Goal: Transaction & Acquisition: Purchase product/service

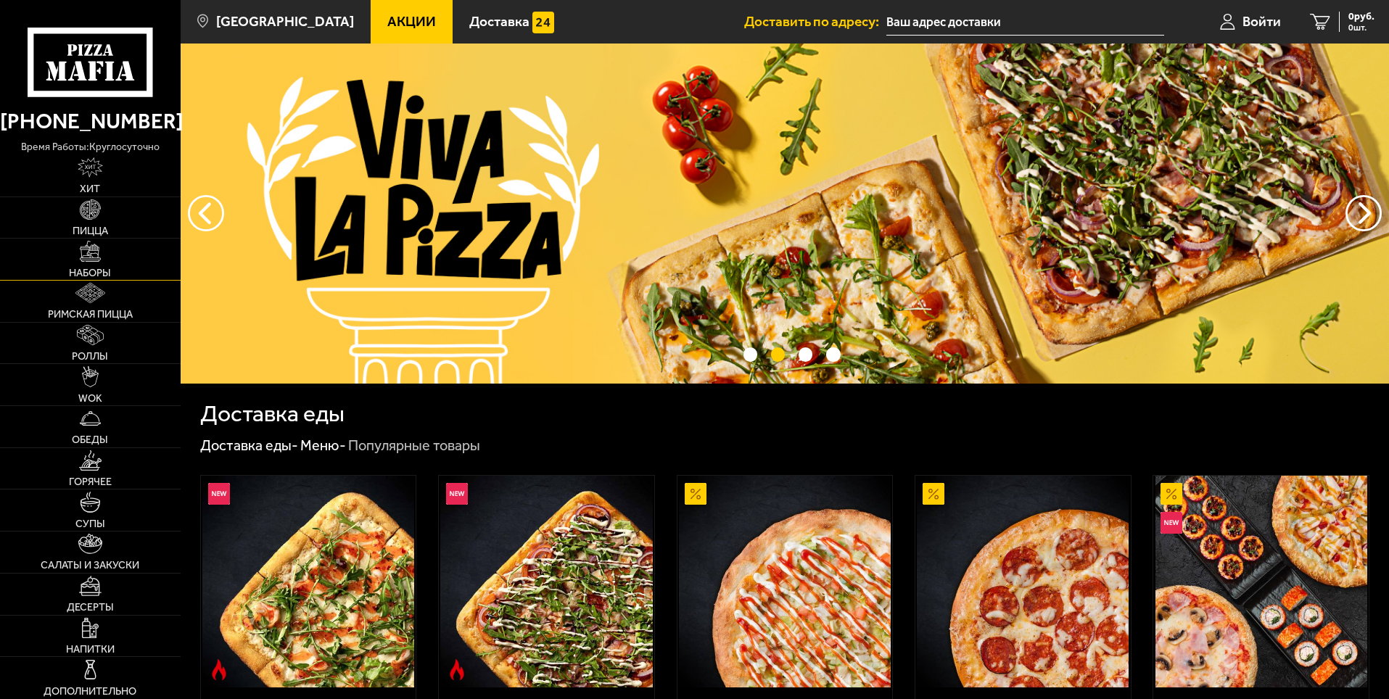
click at [118, 270] on link "Наборы" at bounding box center [90, 259] width 181 height 41
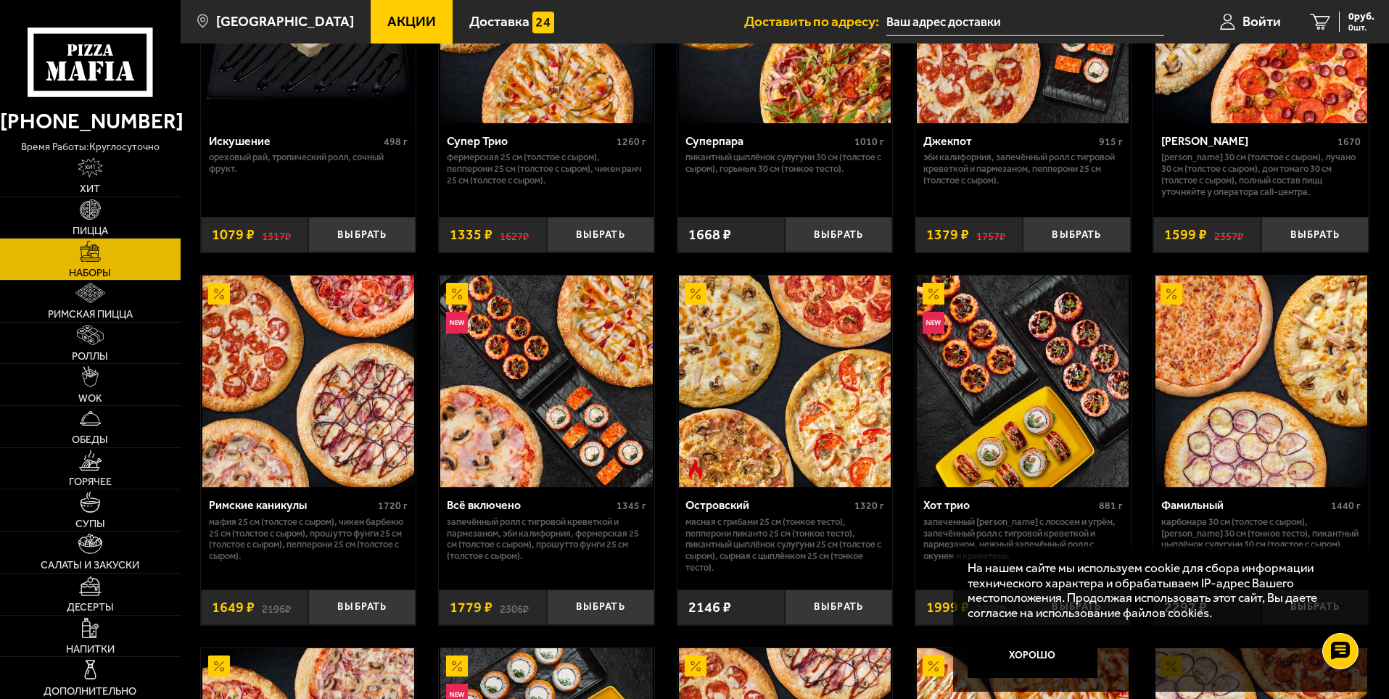
scroll to position [1015, 0]
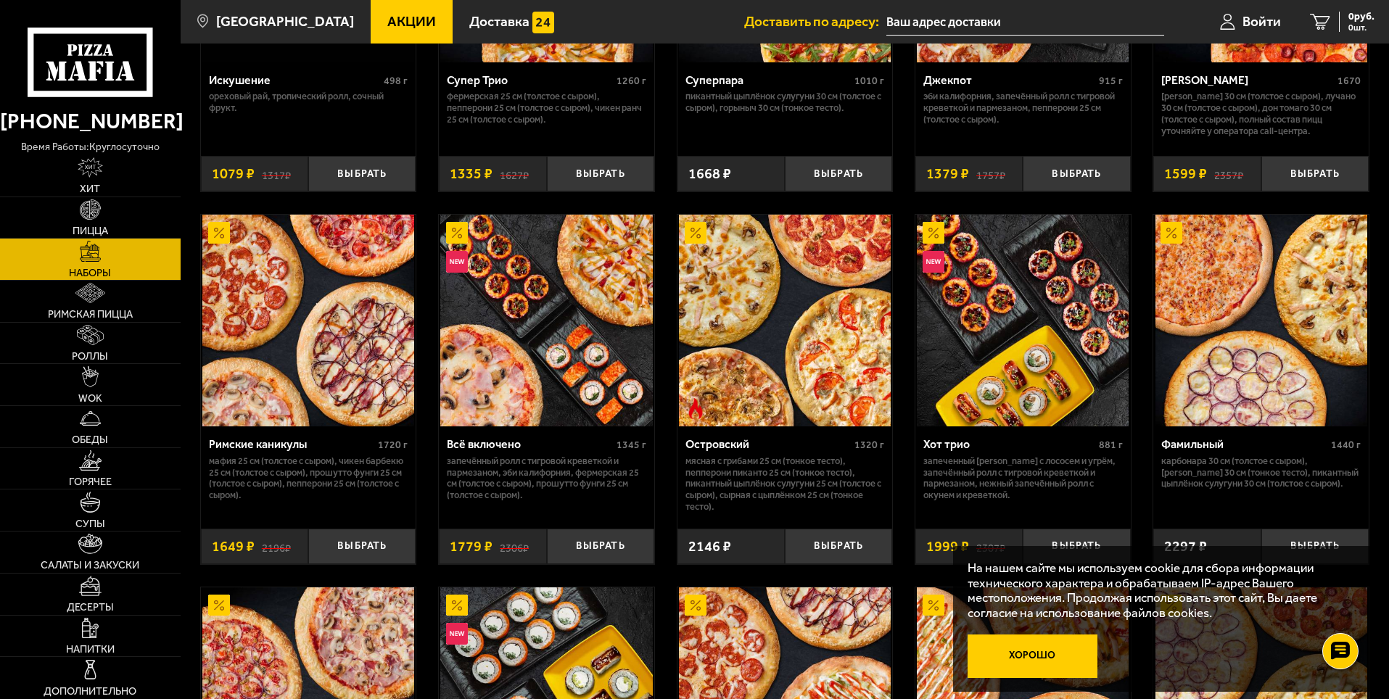
click at [1046, 668] on button "Хорошо" at bounding box center [1032, 656] width 131 height 44
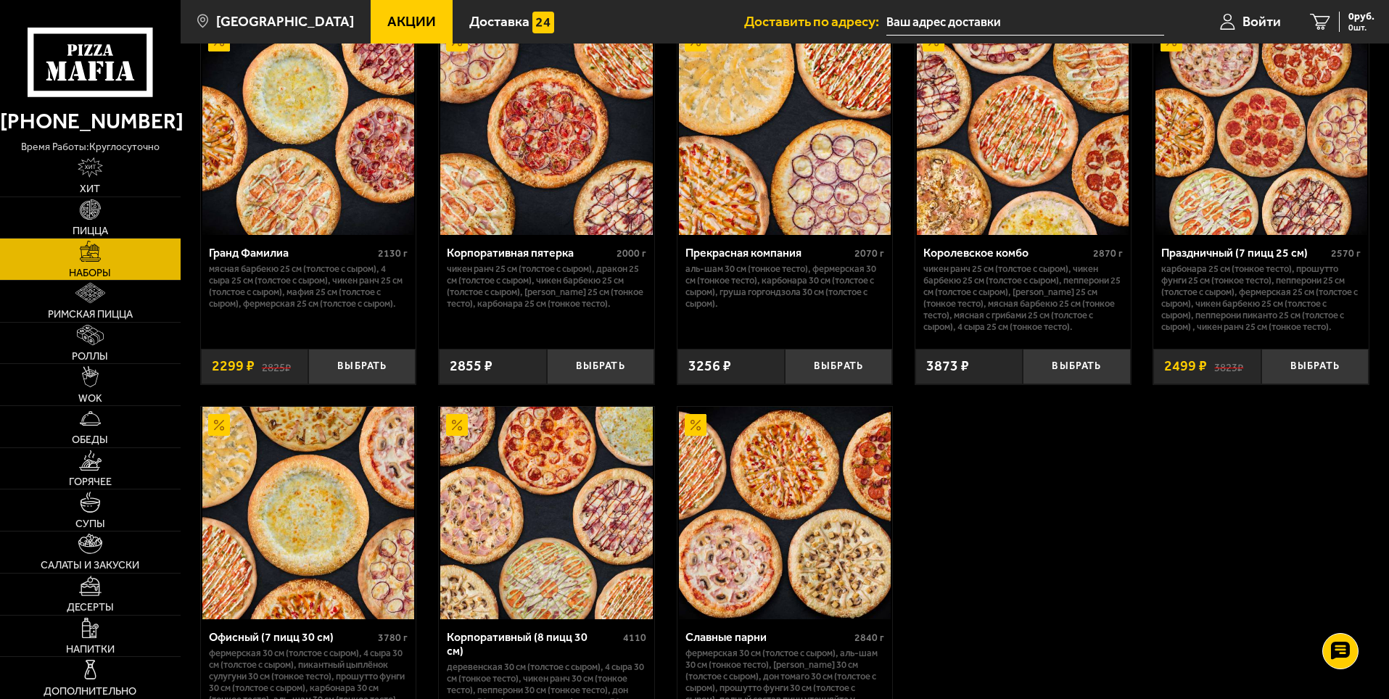
scroll to position [1885, 0]
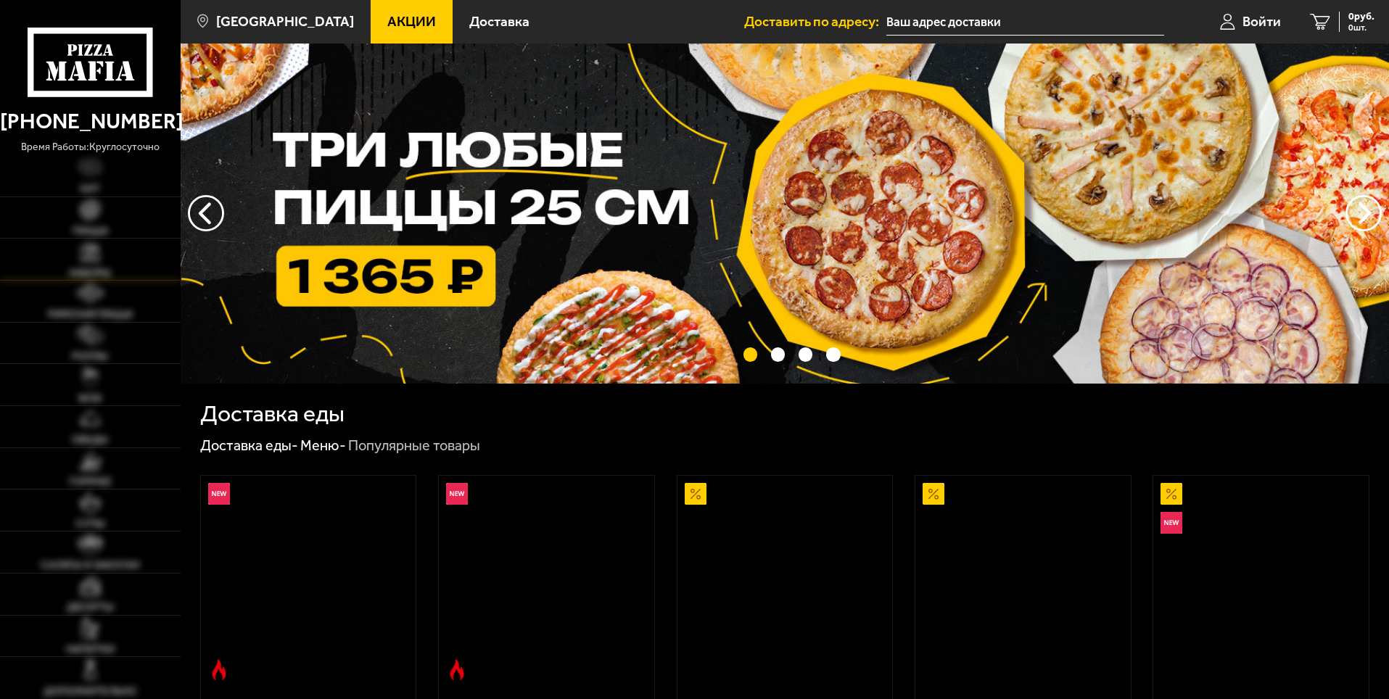
click at [83, 258] on img at bounding box center [90, 251] width 20 height 20
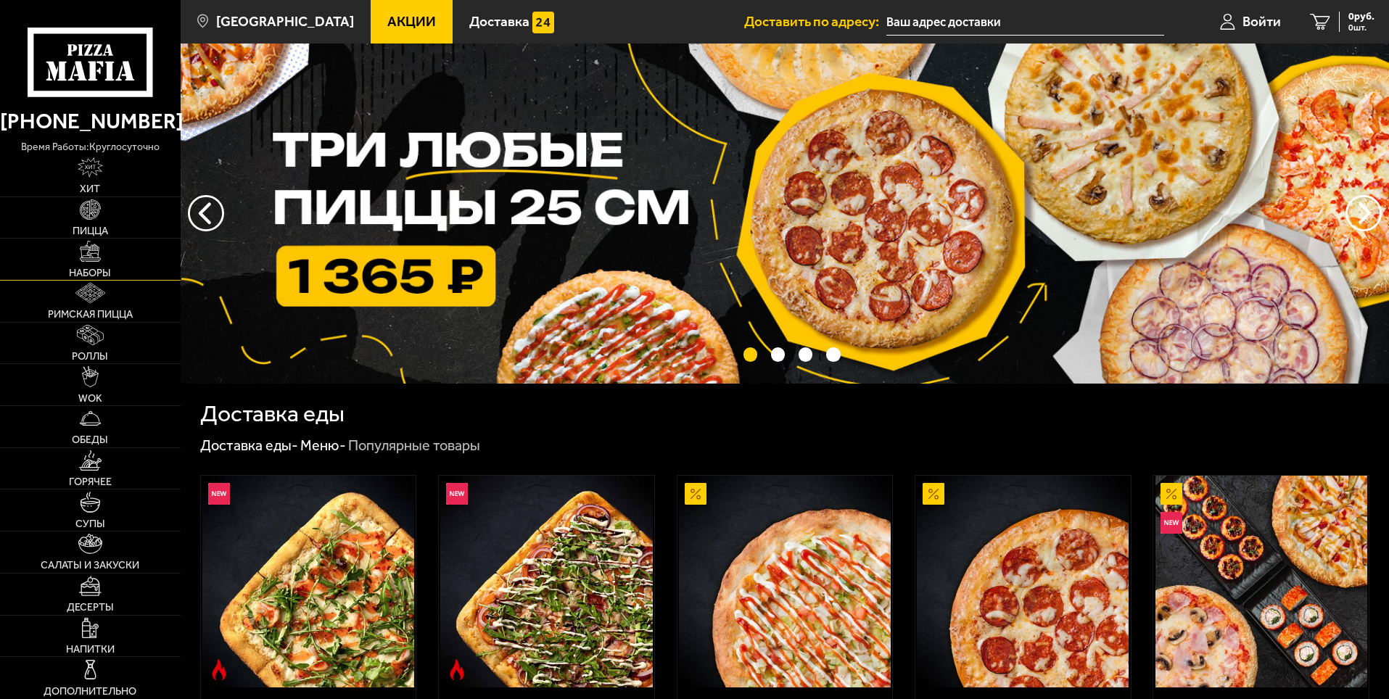
click at [107, 264] on link "Наборы" at bounding box center [90, 259] width 181 height 41
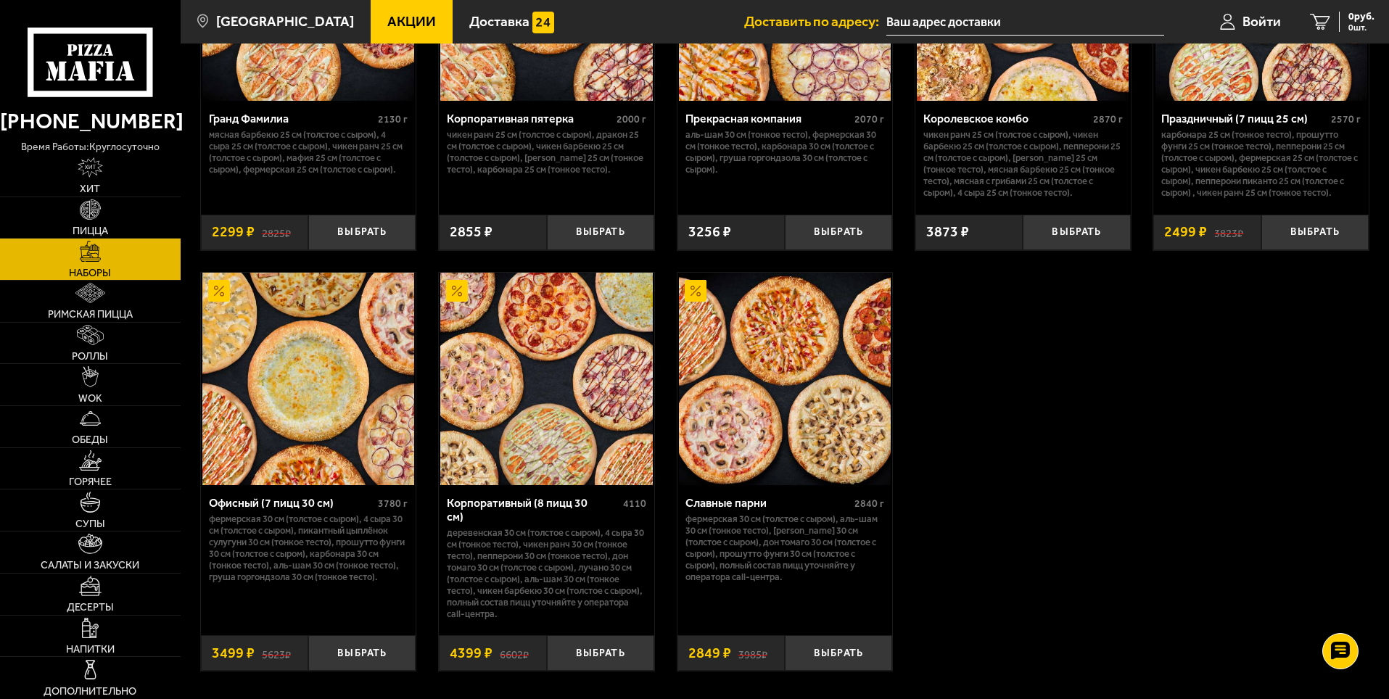
scroll to position [2103, 0]
